Goal: Task Accomplishment & Management: Manage account settings

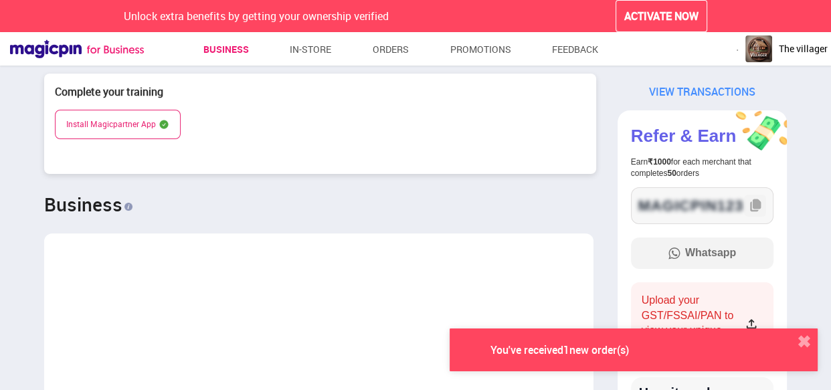
scroll to position [1890, 572]
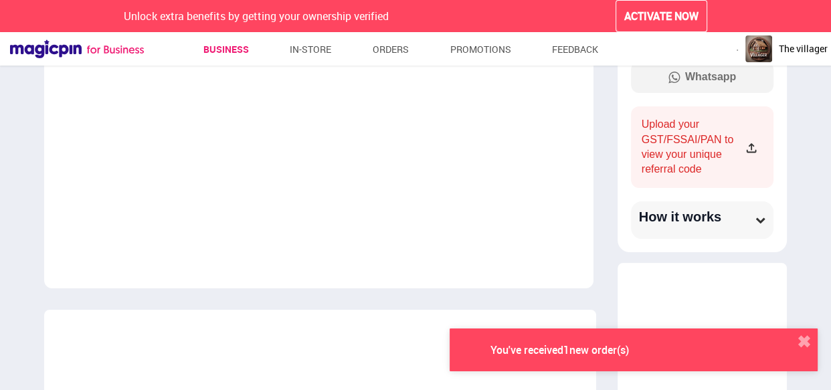
click at [509, 340] on div "You've received 1 new order(s) ✖" at bounding box center [633, 349] width 368 height 43
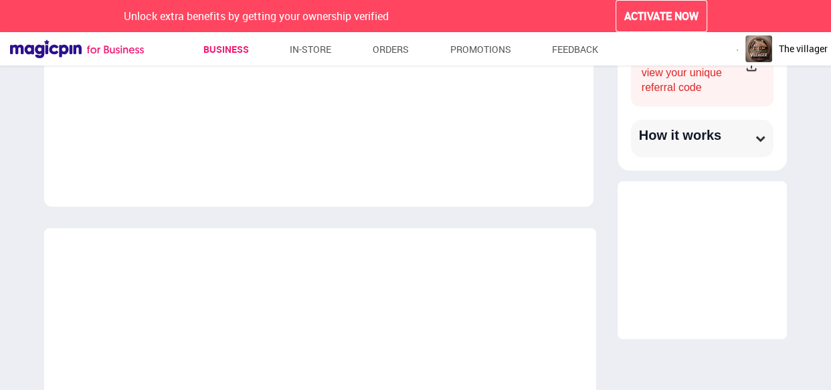
scroll to position [0, 0]
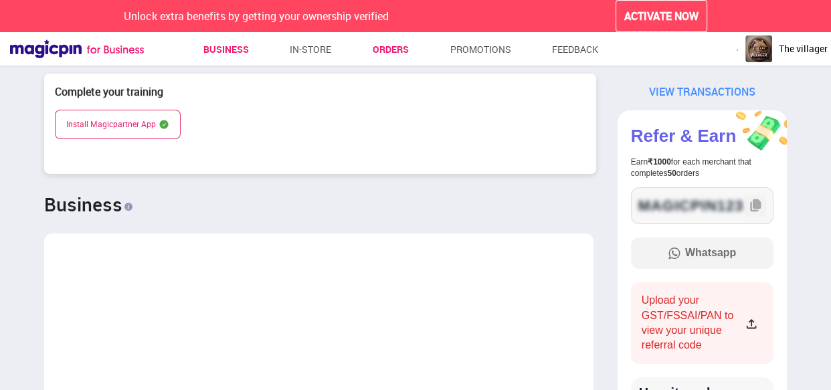
click at [375, 46] on link "Orders" at bounding box center [390, 49] width 36 height 24
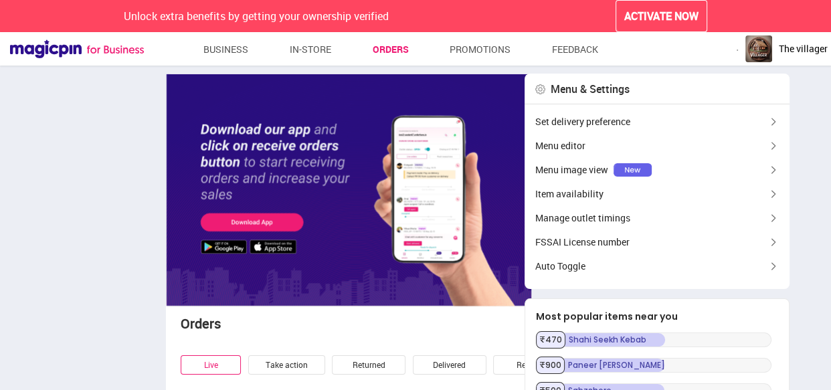
click at [377, 301] on img at bounding box center [349, 190] width 366 height 233
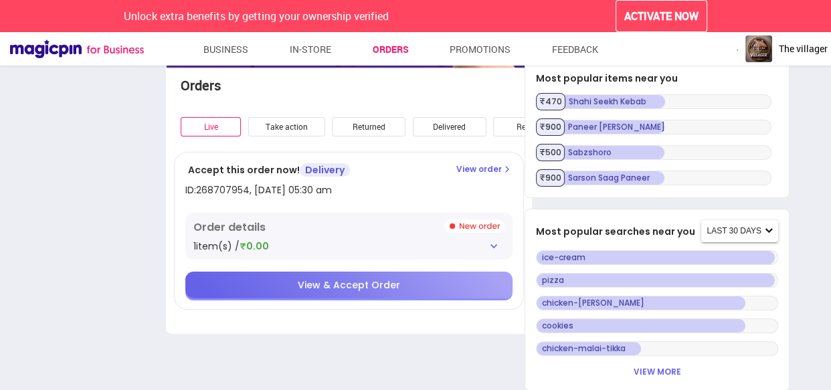
scroll to position [233, 0]
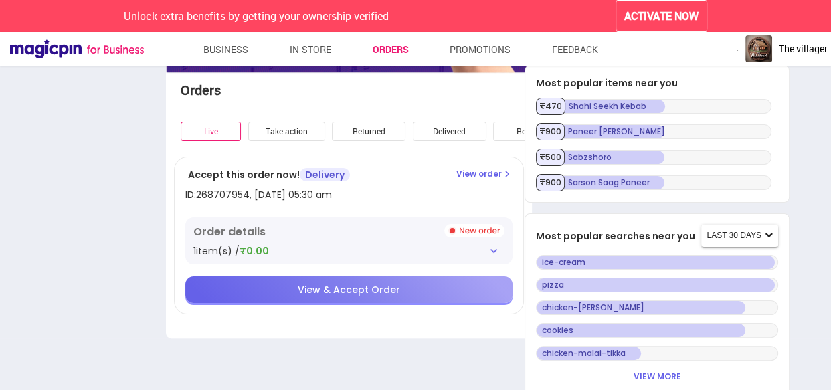
click at [368, 285] on span "View & Accept Order" at bounding box center [349, 289] width 102 height 13
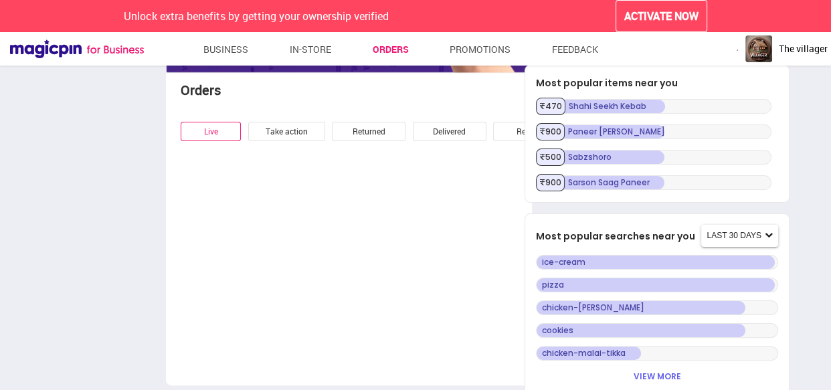
scroll to position [34, 0]
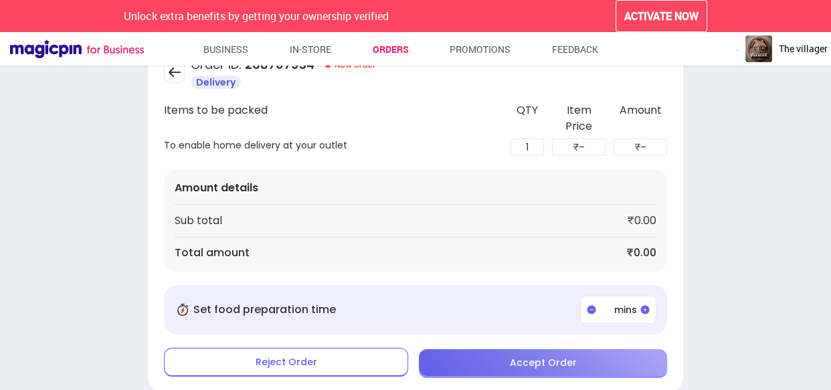
click at [512, 356] on span "Accept Order" at bounding box center [543, 362] width 67 height 13
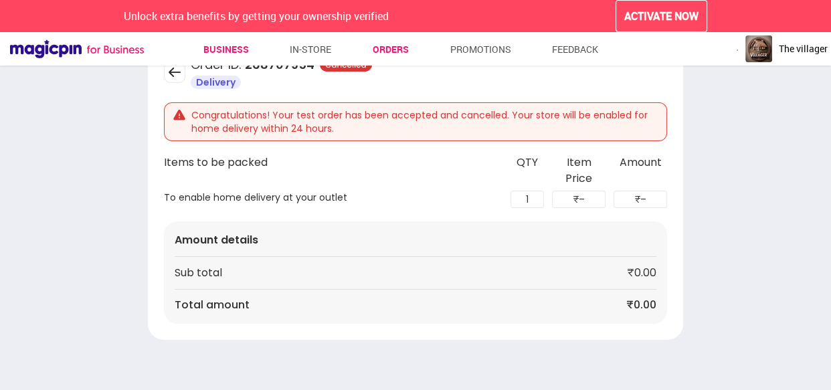
click at [233, 45] on link "Business" at bounding box center [225, 49] width 45 height 24
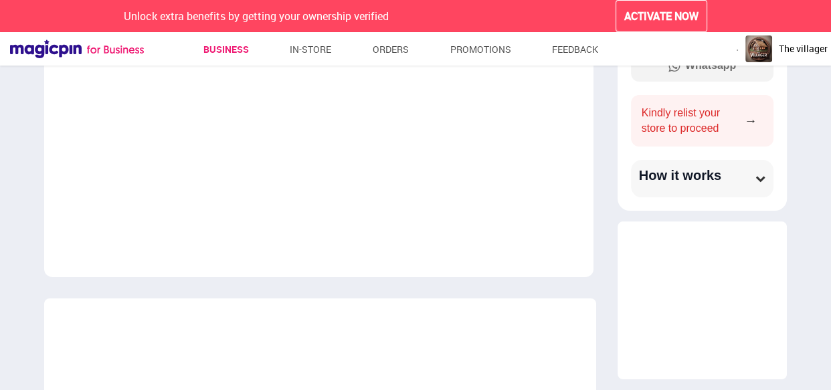
scroll to position [180, 0]
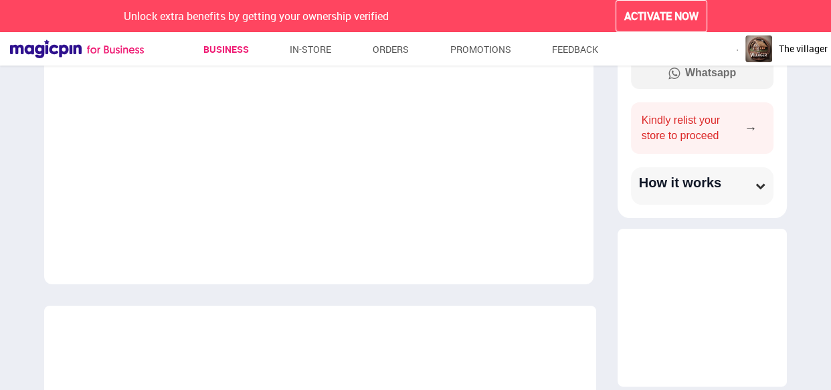
click at [607, 207] on div "VIEW TRANSACTIONS Refer & Earn Earn ₹1000 for each merchant that completes 50 o…" at bounding box center [702, 140] width 191 height 493
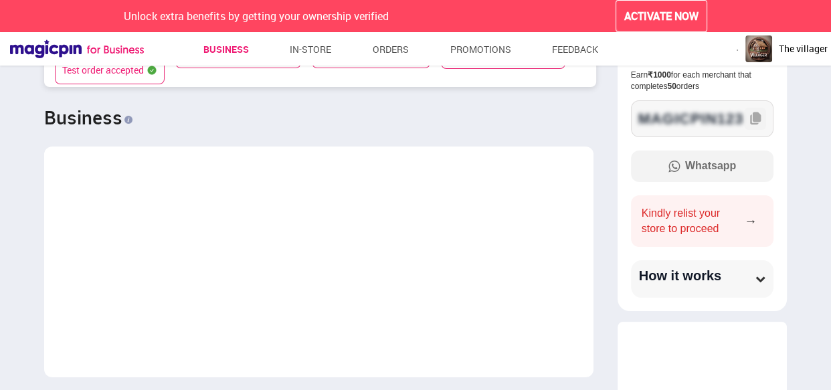
scroll to position [0, 0]
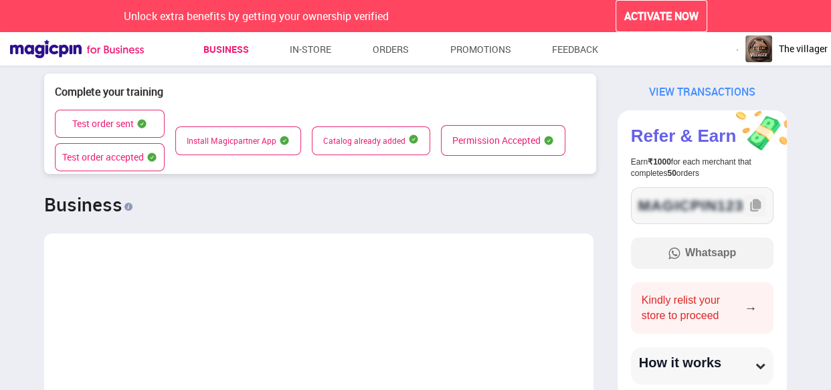
click at [61, 212] on h1 "Business" at bounding box center [318, 204] width 549 height 16
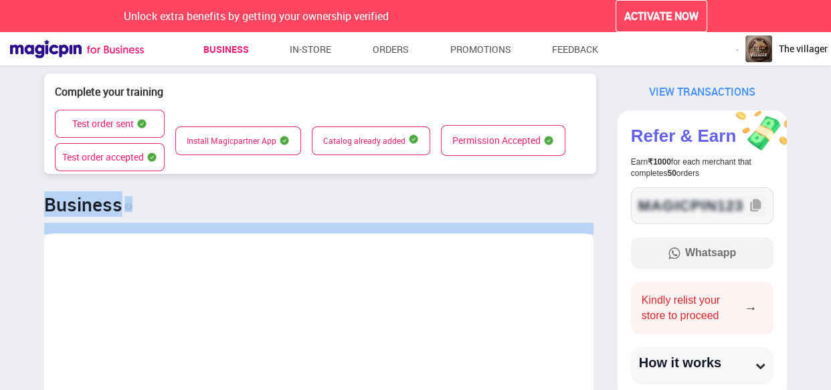
click at [61, 212] on h1 "Business" at bounding box center [318, 204] width 549 height 16
click at [84, 206] on h1 "Business" at bounding box center [318, 204] width 549 height 16
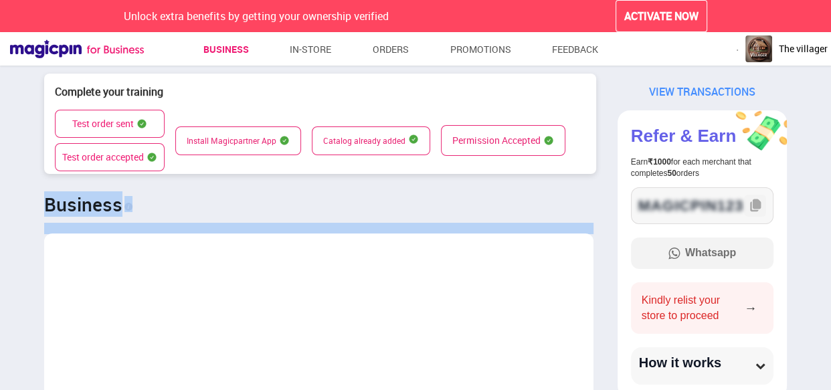
click at [84, 206] on h1 "Business" at bounding box center [318, 204] width 549 height 16
